Goal: Task Accomplishment & Management: Complete application form

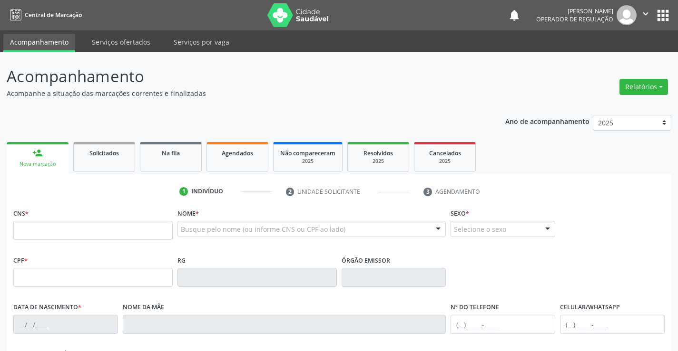
click at [289, 87] on p "Acompanhamento" at bounding box center [239, 77] width 465 height 24
click at [52, 233] on input "text" at bounding box center [92, 230] width 159 height 19
type input "7"
click at [49, 229] on input "text" at bounding box center [92, 230] width 159 height 19
type input "709 2082 2120 0332"
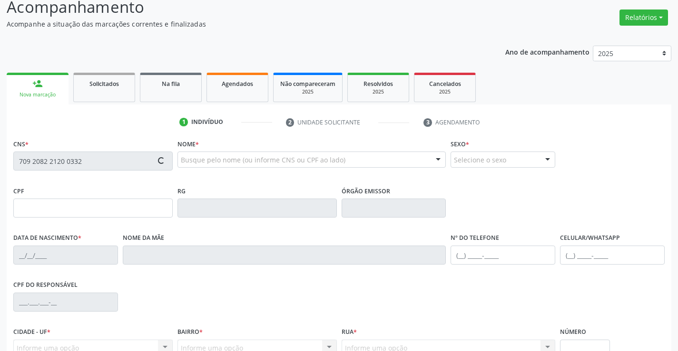
scroll to position [164, 0]
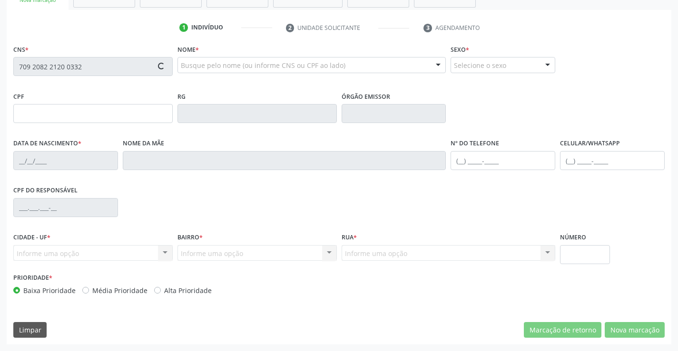
type input "2150598590"
type input "02/05/2010"
type input "(74) 99108-6771"
type input "100.480.885-28"
type input "sn"
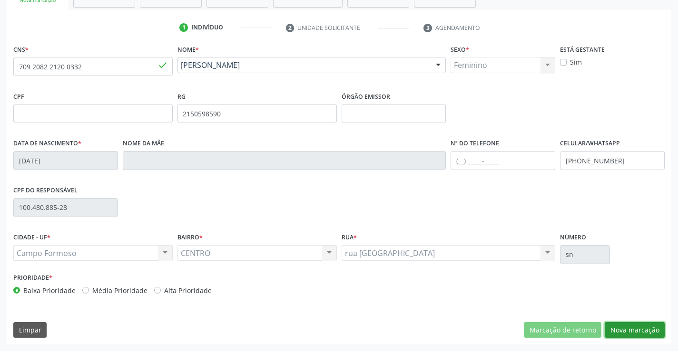
click at [635, 329] on button "Nova marcação" at bounding box center [634, 330] width 60 height 16
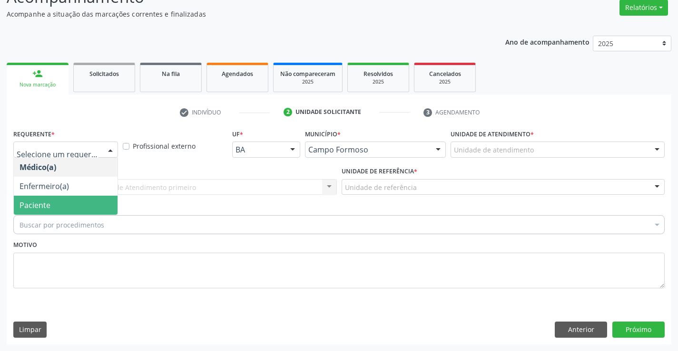
click at [44, 208] on span "Paciente" at bounding box center [34, 205] width 31 height 10
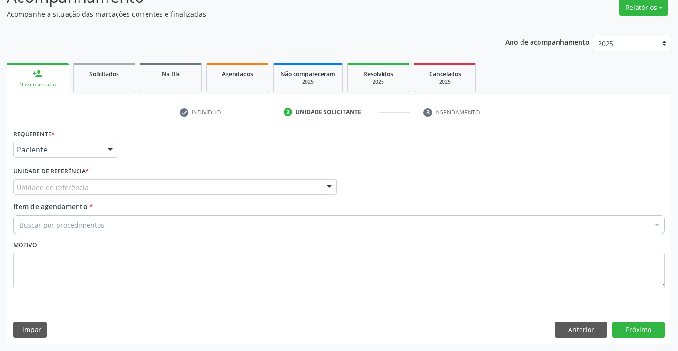
drag, startPoint x: 98, startPoint y: 185, endPoint x: 99, endPoint y: 195, distance: 10.0
click at [99, 186] on div "Unidade de referência" at bounding box center [174, 187] width 323 height 16
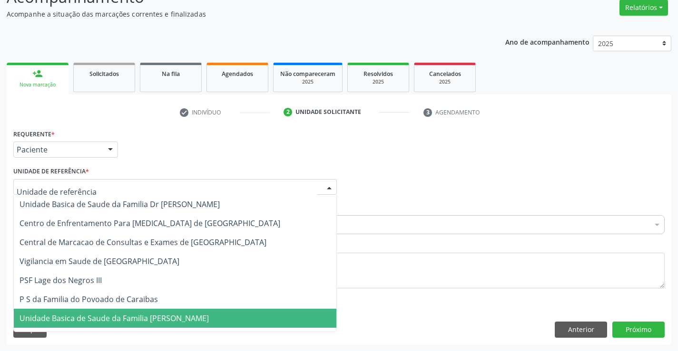
click at [101, 321] on span "Unidade Basica de Saude da Familia [PERSON_NAME]" at bounding box center [113, 318] width 189 height 10
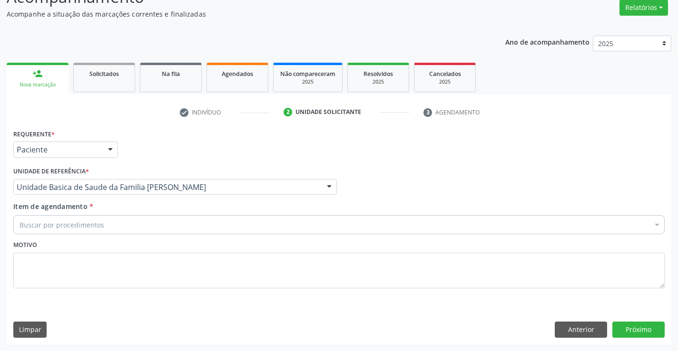
click at [105, 224] on div "Buscar por procedimentos" at bounding box center [338, 224] width 651 height 19
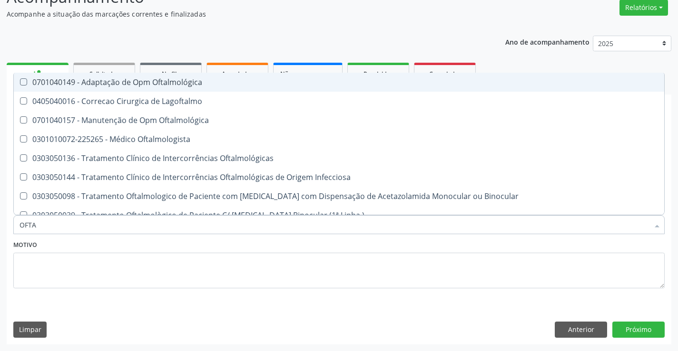
type input "OFTAL"
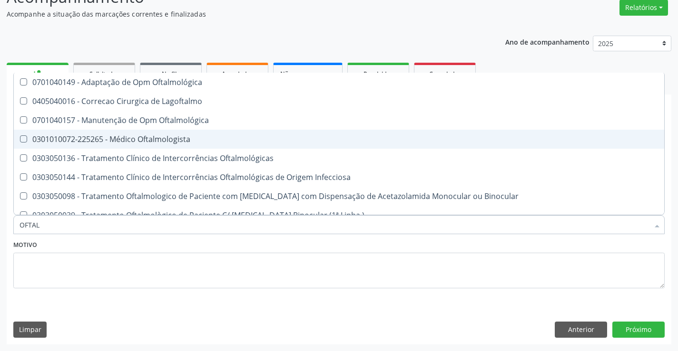
click at [163, 137] on div "0301010072-225265 - Médico Oftalmologista" at bounding box center [338, 140] width 639 height 8
checkbox Oftalmologista "true"
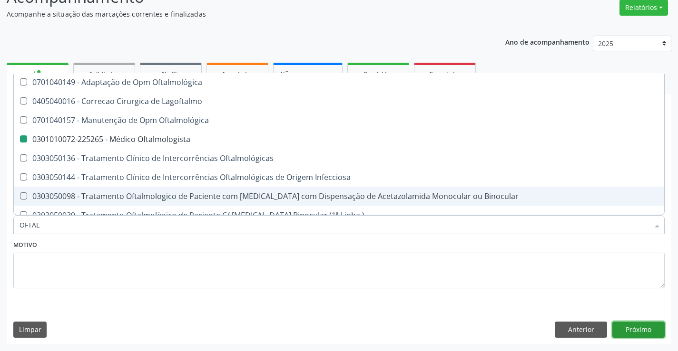
click at [648, 324] on button "Próximo" at bounding box center [638, 330] width 52 height 16
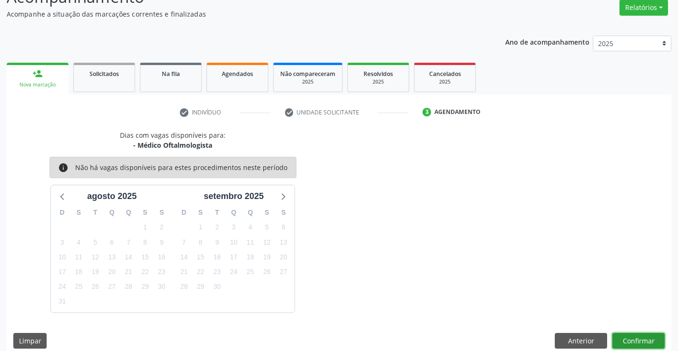
click at [632, 334] on button "Confirmar" at bounding box center [638, 341] width 52 height 16
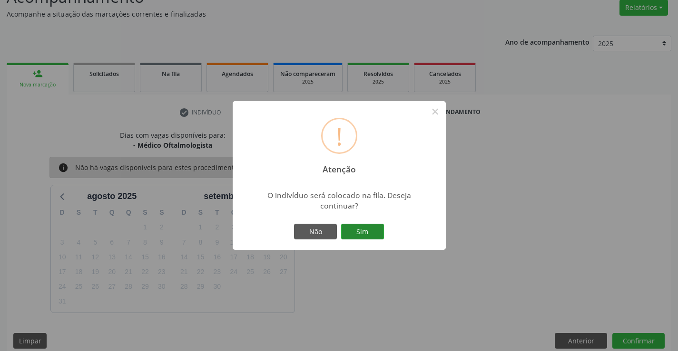
click at [360, 227] on button "Sim" at bounding box center [362, 232] width 43 height 16
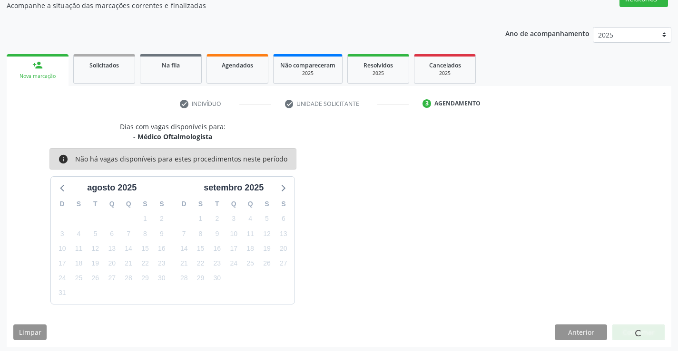
scroll to position [0, 0]
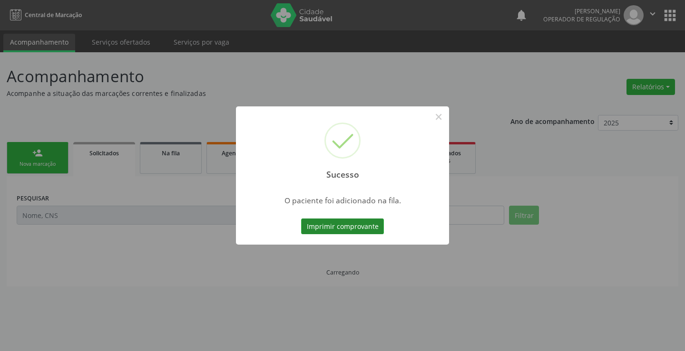
click at [322, 230] on button "Imprimir comprovante" at bounding box center [342, 227] width 83 height 16
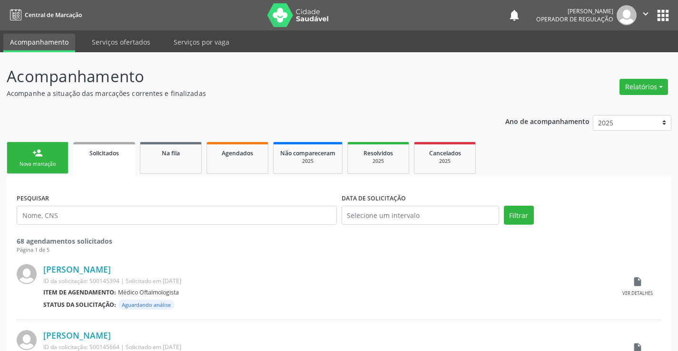
click at [646, 13] on icon "" at bounding box center [645, 14] width 10 height 10
click at [601, 56] on link "Sair" at bounding box center [621, 57] width 66 height 13
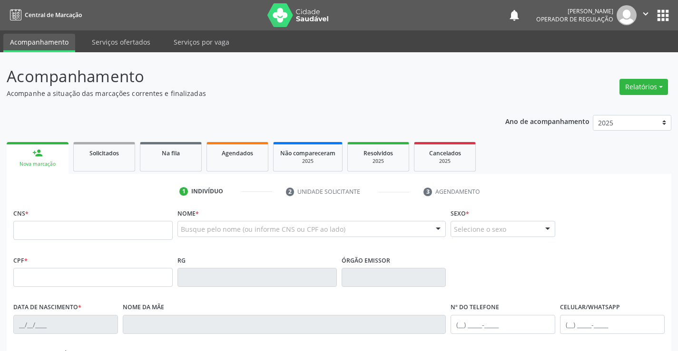
click at [101, 234] on input "text" at bounding box center [92, 230] width 159 height 19
type input "700 4069 8655 7745"
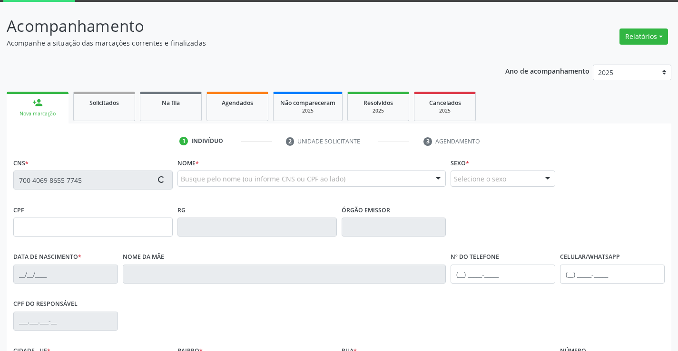
scroll to position [164, 0]
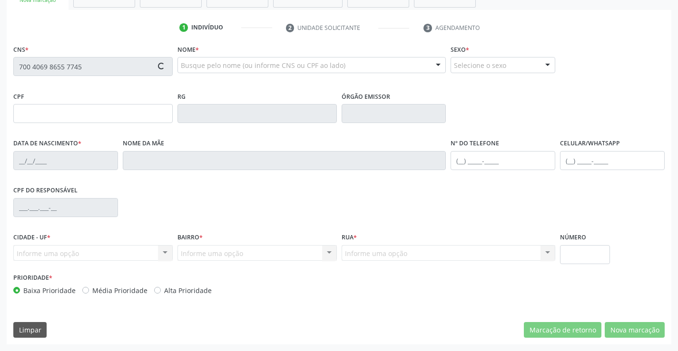
type input "022.350.225-10"
type input "0947742930"
type input "2[DATE]"
type input "[PHONE_NUMBER]"
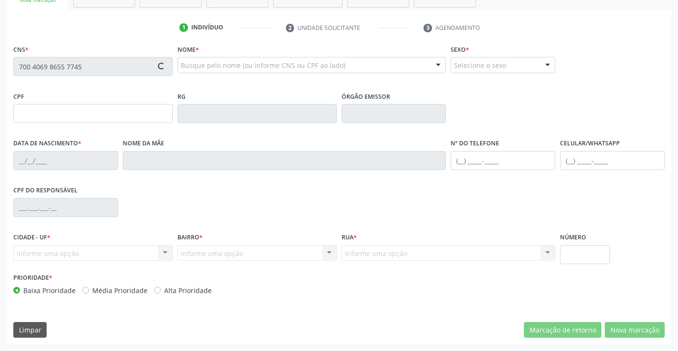
type input "022.350.225-10"
type input "S/N"
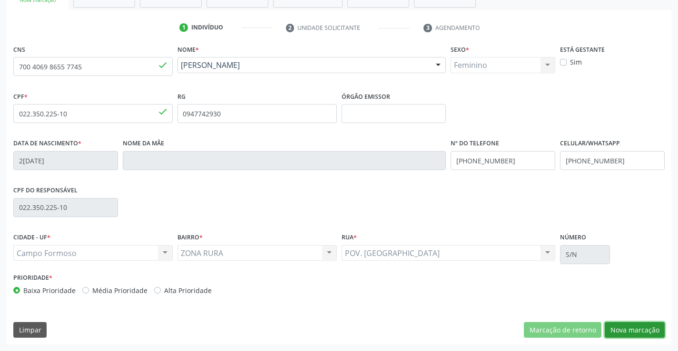
click at [622, 332] on button "Nova marcação" at bounding box center [634, 330] width 60 height 16
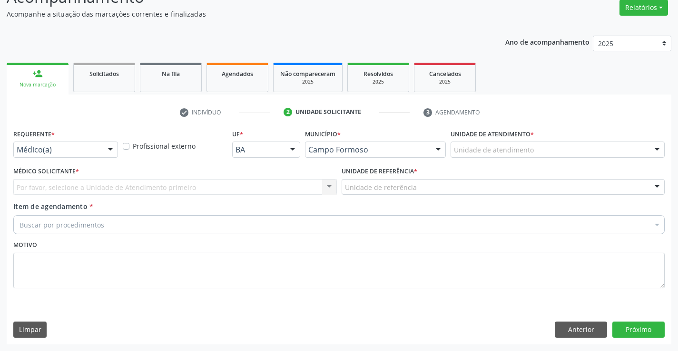
scroll to position [79, 0]
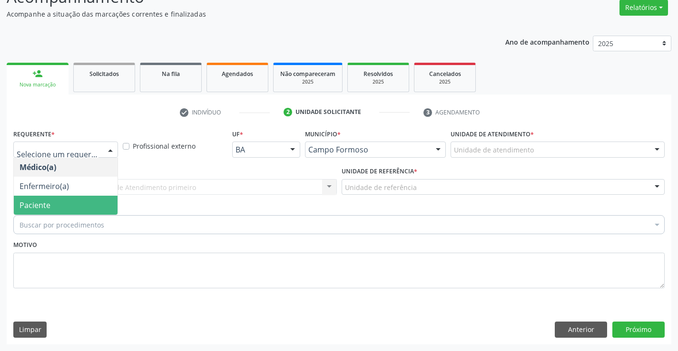
drag, startPoint x: 49, startPoint y: 203, endPoint x: 90, endPoint y: 198, distance: 42.1
click at [48, 202] on span "Paciente" at bounding box center [34, 205] width 31 height 10
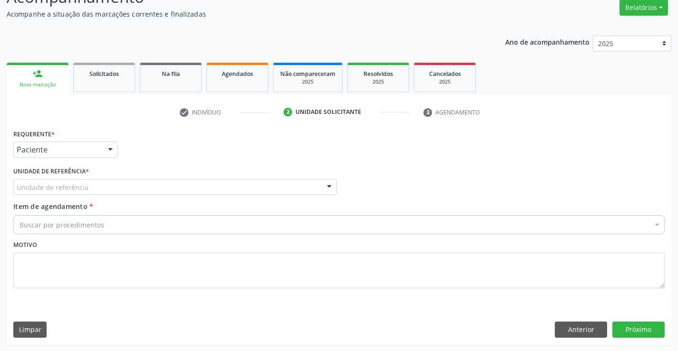
drag, startPoint x: 146, startPoint y: 188, endPoint x: 132, endPoint y: 213, distance: 27.9
click at [145, 188] on div "Unidade de referência" at bounding box center [174, 187] width 323 height 16
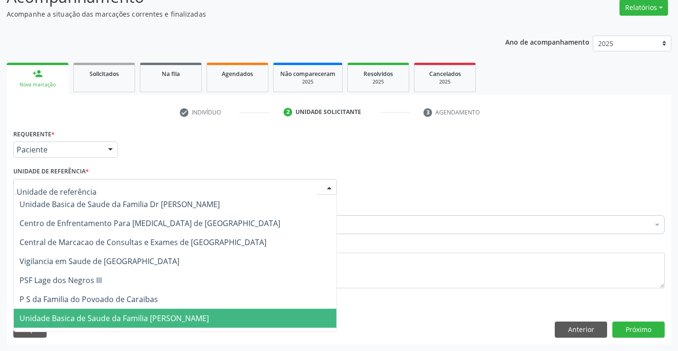
drag, startPoint x: 123, startPoint y: 313, endPoint x: 122, endPoint y: 303, distance: 10.0
click at [123, 312] on span "Unidade Basica de Saude da Familia [PERSON_NAME]" at bounding box center [175, 318] width 322 height 19
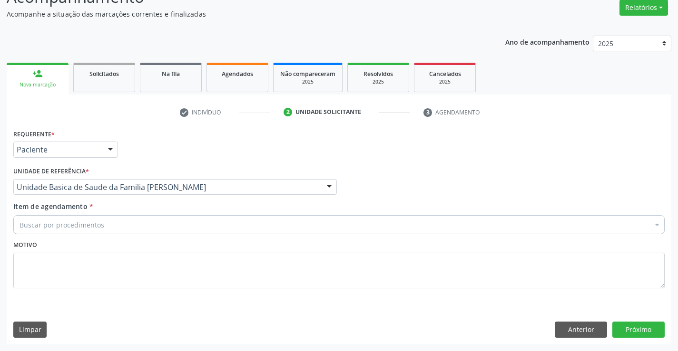
click at [122, 230] on div "Buscar por procedimentos" at bounding box center [338, 224] width 651 height 19
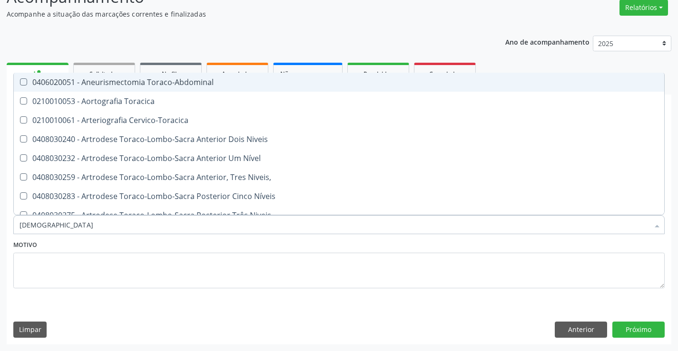
type input "TORAX"
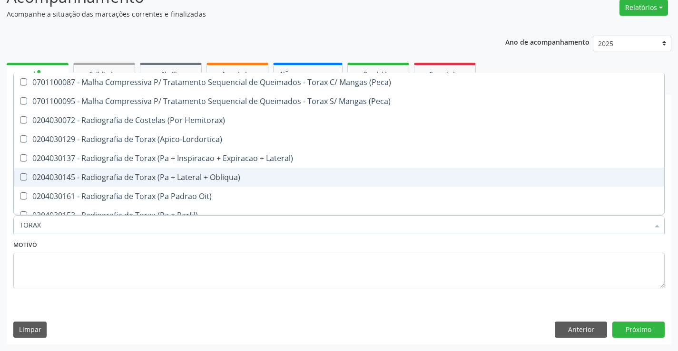
scroll to position [48, 0]
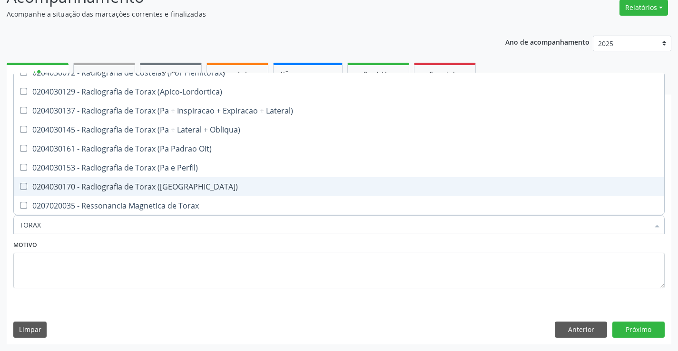
click at [177, 190] on div "0204030170 - Radiografia de Torax ([GEOGRAPHIC_DATA])" at bounding box center [338, 187] width 639 height 8
checkbox \(Pa\) "true"
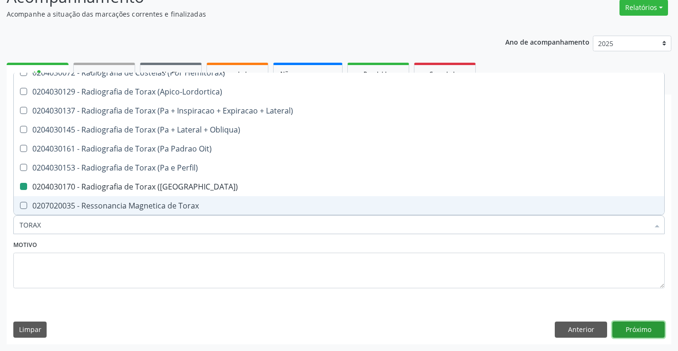
click at [629, 324] on button "Próximo" at bounding box center [638, 330] width 52 height 16
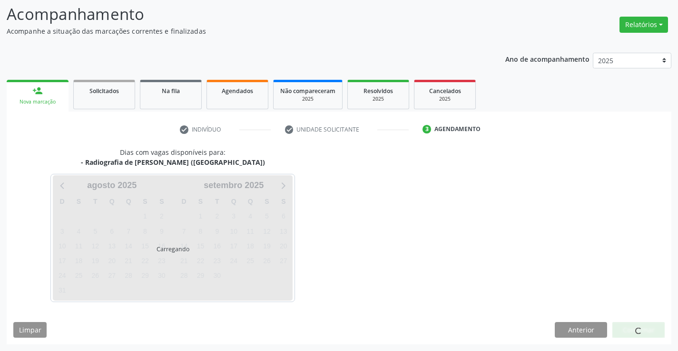
scroll to position [0, 0]
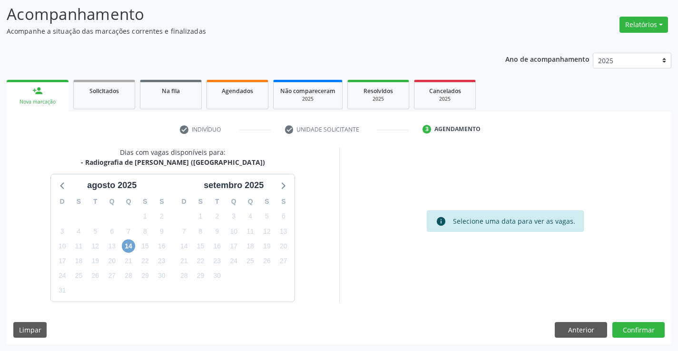
click at [128, 250] on span "14" at bounding box center [128, 246] width 13 height 13
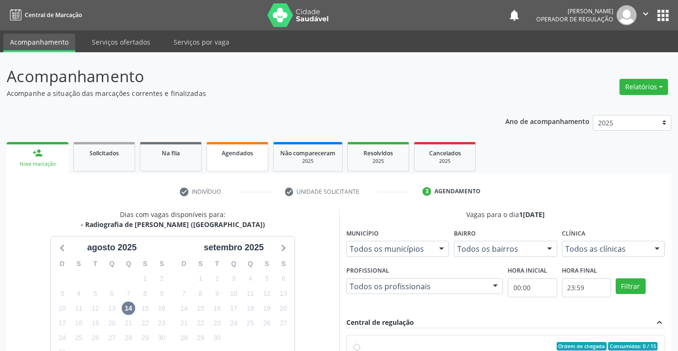
click at [236, 155] on span "Agendados" at bounding box center [237, 153] width 31 height 8
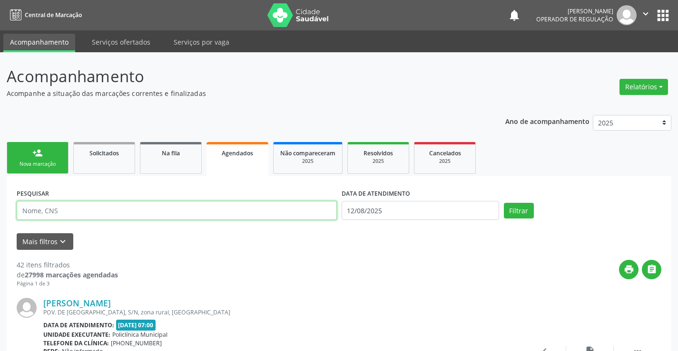
click at [77, 213] on input "text" at bounding box center [177, 210] width 320 height 19
type input "JOSEANE"
click at [504, 203] on button "Filtrar" at bounding box center [519, 211] width 30 height 16
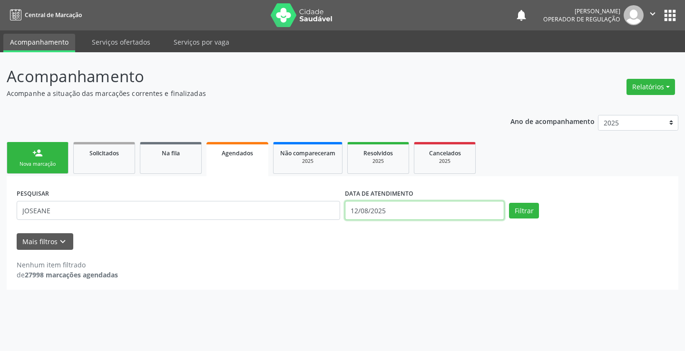
click at [409, 220] on input "12/08/2025" at bounding box center [424, 210] width 159 height 19
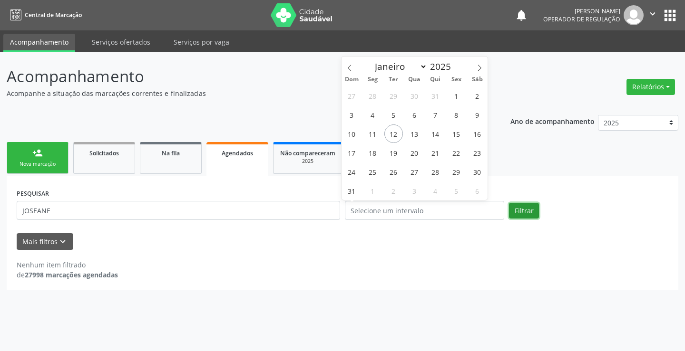
click at [519, 215] on button "Filtrar" at bounding box center [524, 211] width 30 height 16
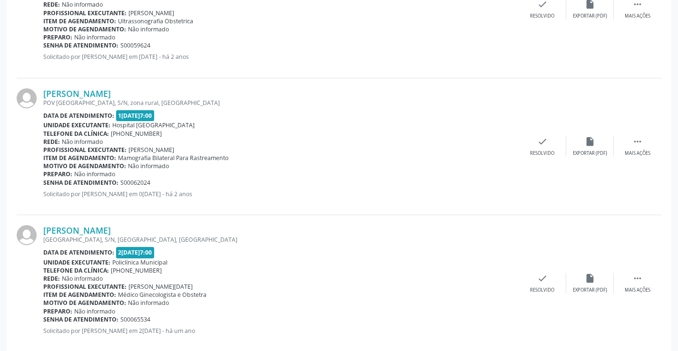
scroll to position [2036, 0]
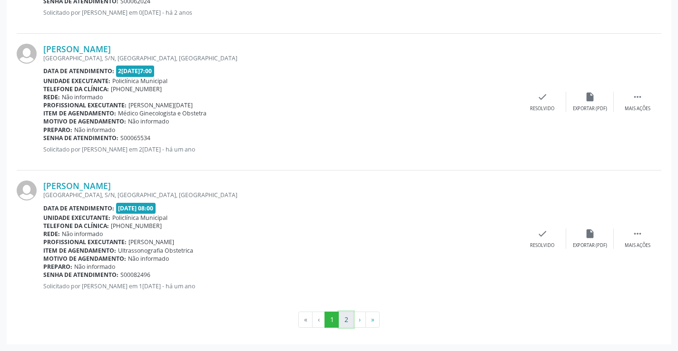
click at [348, 320] on button "2" at bounding box center [346, 320] width 15 height 16
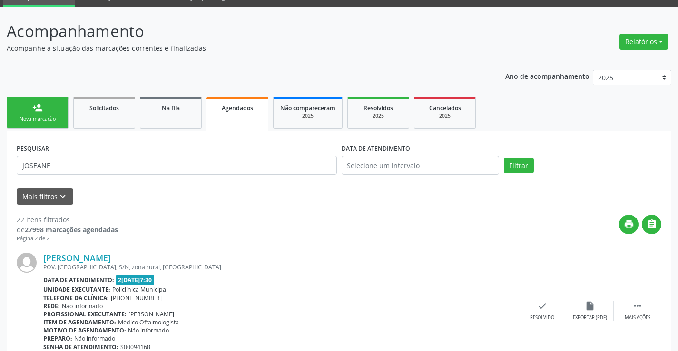
scroll to position [0, 0]
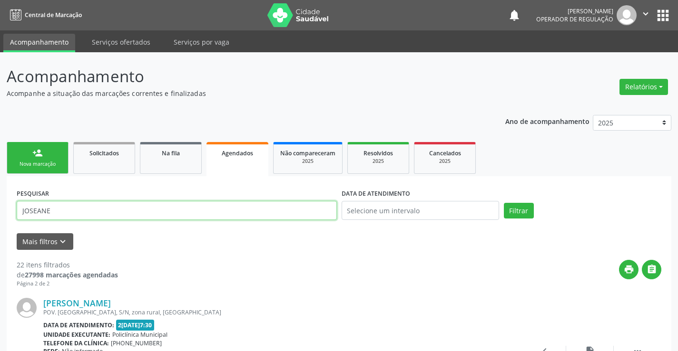
type input "[PERSON_NAME]"
drag, startPoint x: 51, startPoint y: 207, endPoint x: 7, endPoint y: 208, distance: 44.2
click at [98, 206] on input "text" at bounding box center [177, 210] width 320 height 19
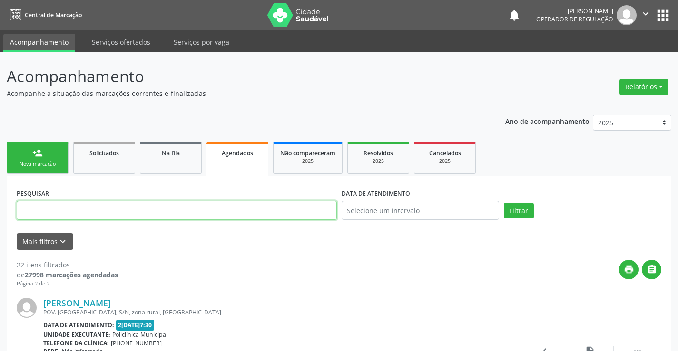
click at [102, 210] on input "text" at bounding box center [177, 210] width 320 height 19
click at [91, 212] on input "text" at bounding box center [177, 210] width 320 height 19
click at [504, 203] on button "Filtrar" at bounding box center [519, 211] width 30 height 16
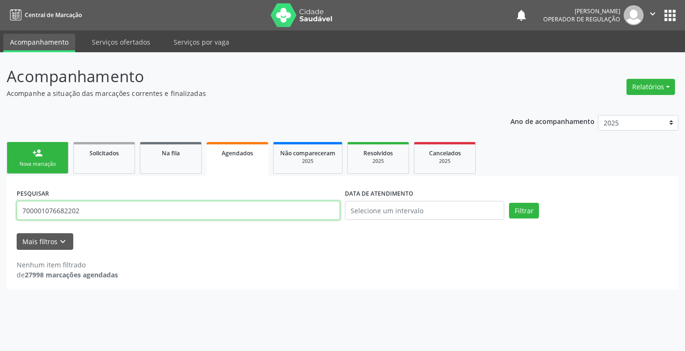
drag, startPoint x: 76, startPoint y: 216, endPoint x: 1, endPoint y: 216, distance: 75.1
click at [1, 216] on div "Acompanhamento Acompanhe a situação das marcações correntes e finalizadas Relat…" at bounding box center [342, 201] width 685 height 299
type input "700001078682202"
click at [509, 203] on button "Filtrar" at bounding box center [524, 211] width 30 height 16
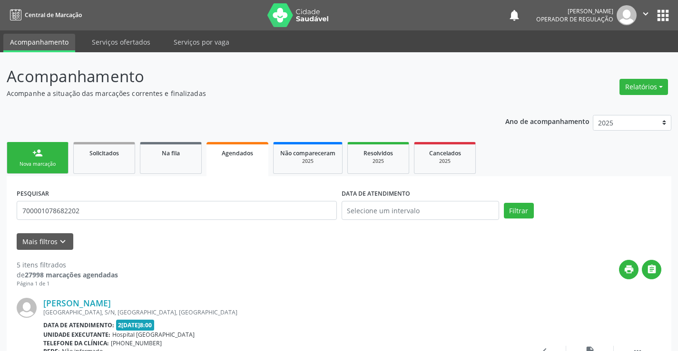
click at [648, 15] on icon "" at bounding box center [645, 14] width 10 height 10
click at [606, 60] on link "Sair" at bounding box center [621, 57] width 66 height 13
